Goal: Find specific page/section: Find specific page/section

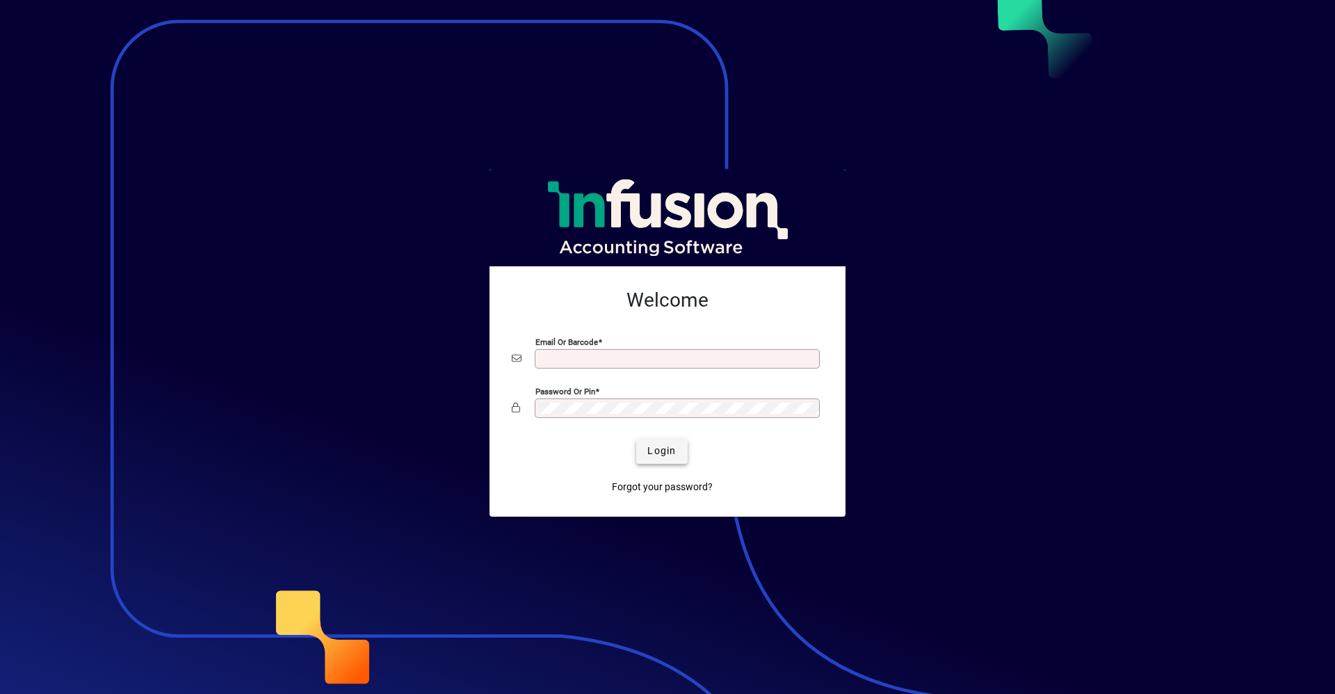
type input "**********"
click at [674, 451] on span "Login" at bounding box center [661, 450] width 28 height 15
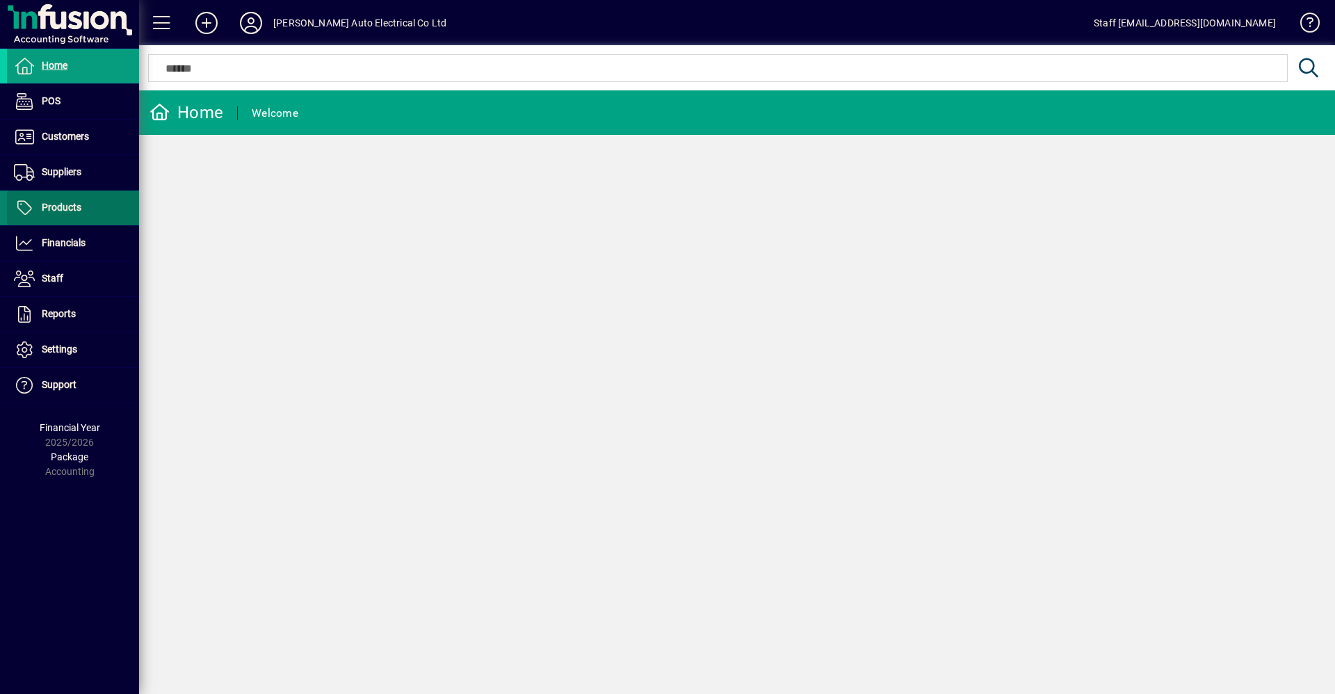
click at [63, 205] on span "Products" at bounding box center [62, 207] width 40 height 11
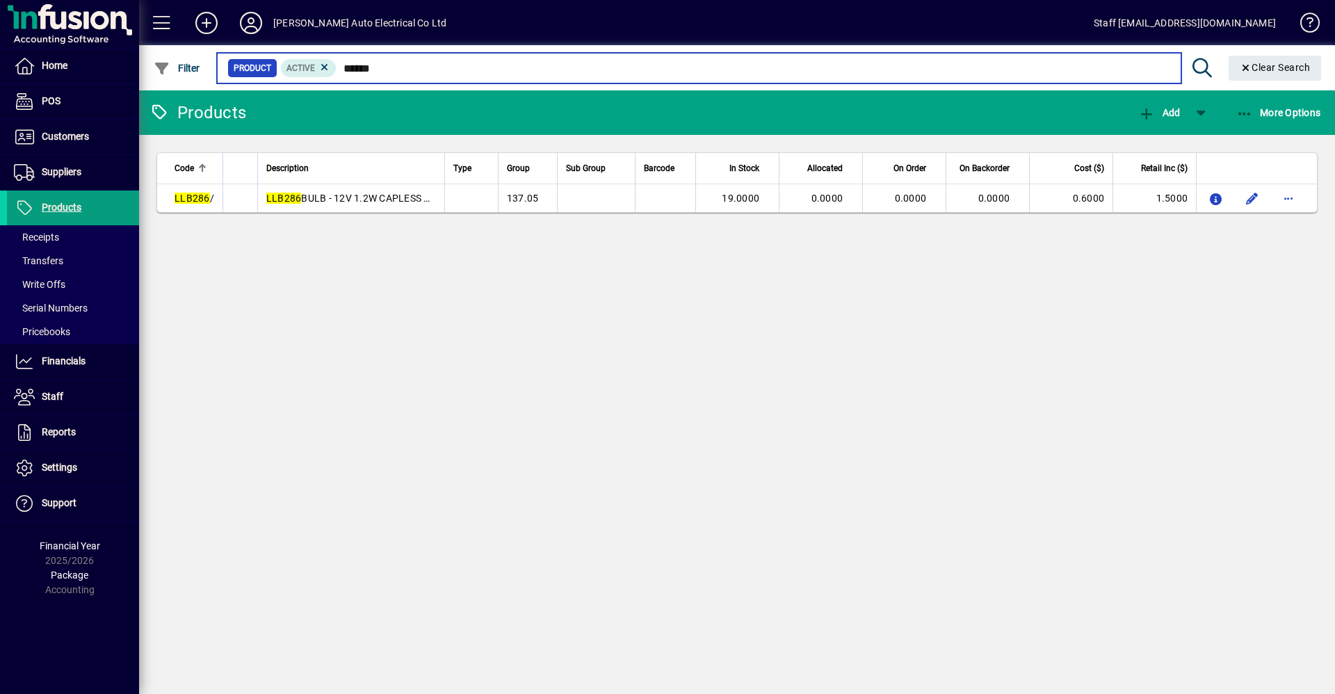
type input "******"
